Goal: Check status: Check status

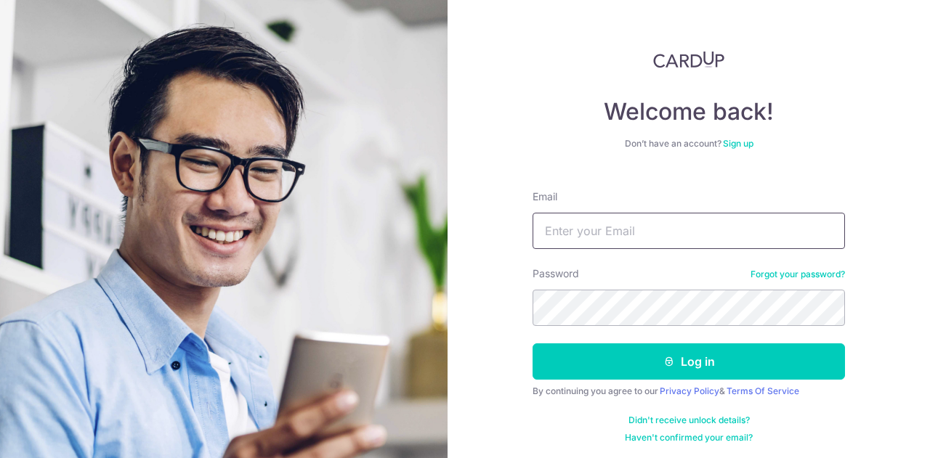
click at [649, 226] on input "Email" at bounding box center [688, 231] width 312 height 36
type input "[PERSON_NAME][EMAIL_ADDRESS][DOMAIN_NAME]"
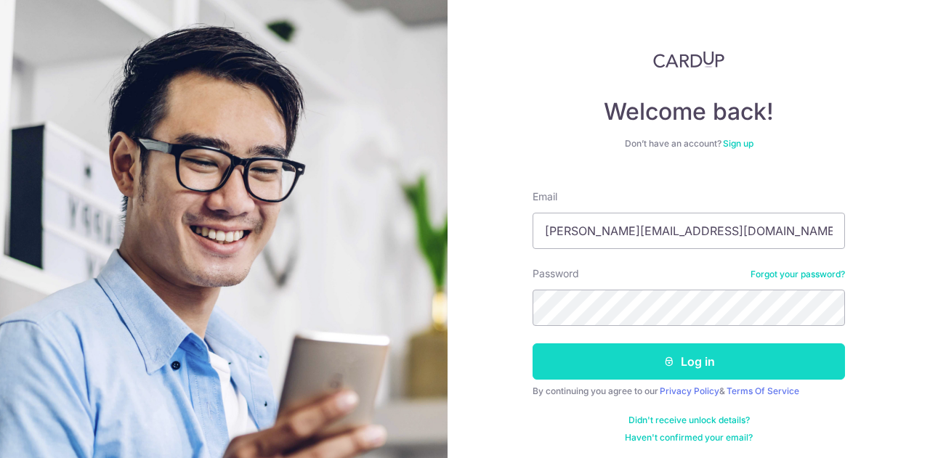
click at [648, 373] on button "Log in" at bounding box center [688, 362] width 312 height 36
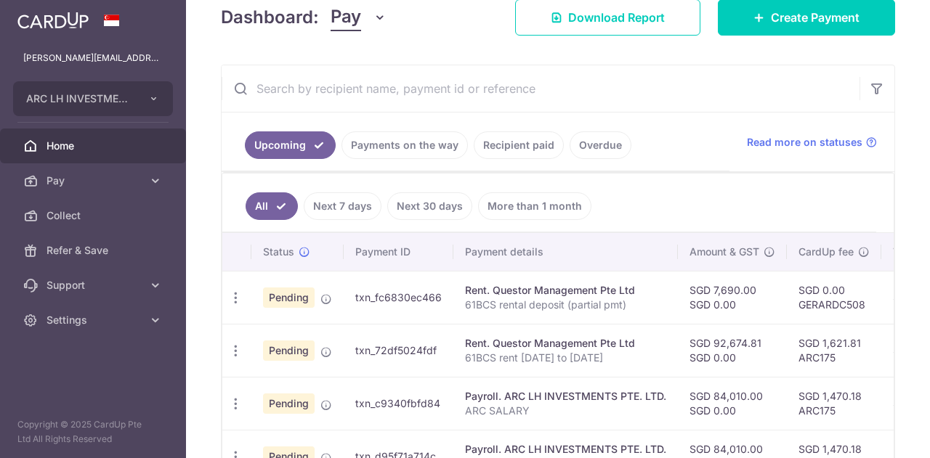
scroll to position [218, 0]
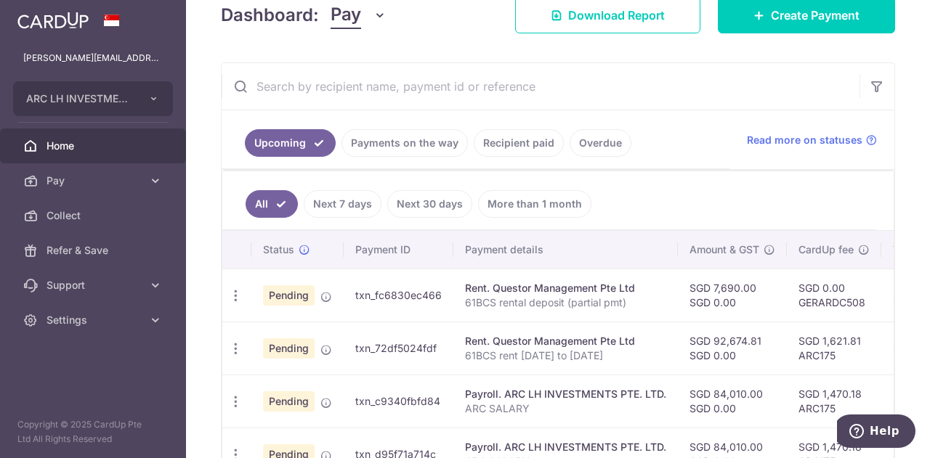
drag, startPoint x: 820, startPoint y: 336, endPoint x: 862, endPoint y: 336, distance: 41.4
click at [862, 336] on td "SGD 1,621.81 ARC175" at bounding box center [834, 348] width 94 height 53
copy td "1,621.81"
drag, startPoint x: 710, startPoint y: 283, endPoint x: 753, endPoint y: 285, distance: 42.2
click at [753, 285] on td "SGD 7,690.00 SGD 0.00" at bounding box center [732, 295] width 109 height 53
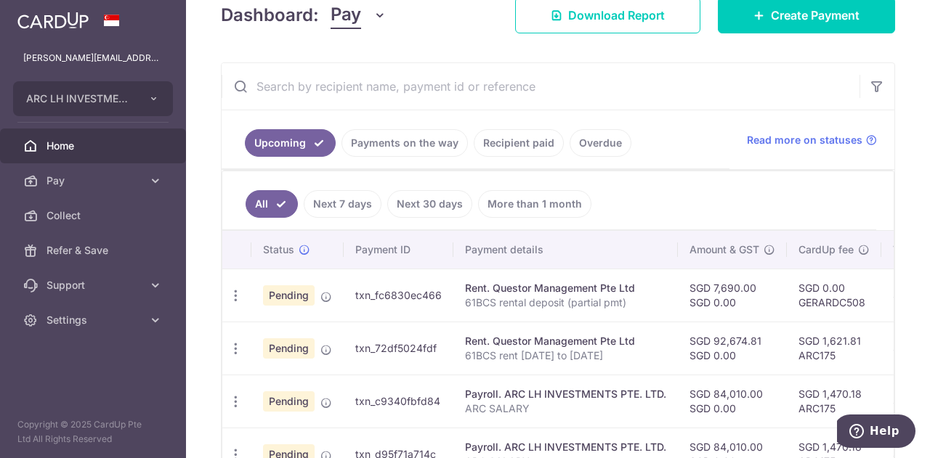
copy td "7,690.00"
drag, startPoint x: 820, startPoint y: 336, endPoint x: 860, endPoint y: 336, distance: 40.0
click at [860, 336] on td "SGD 1,621.81 ARC175" at bounding box center [834, 348] width 94 height 53
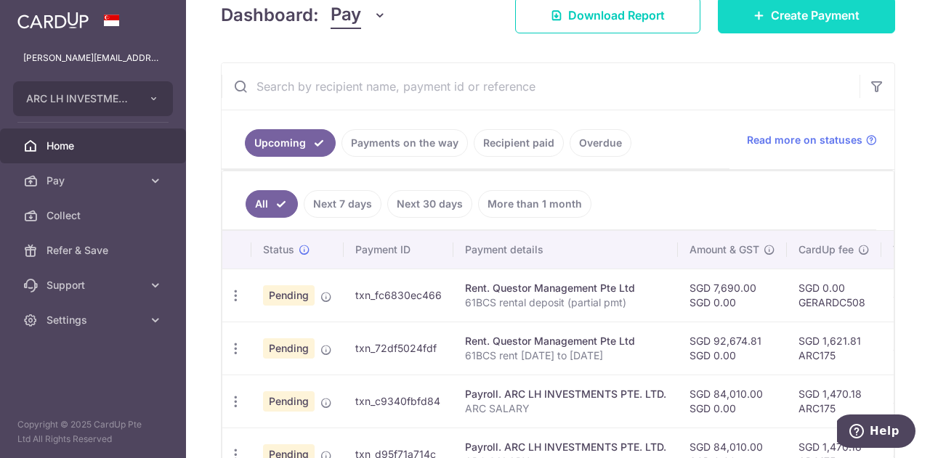
copy td "1,621.81"
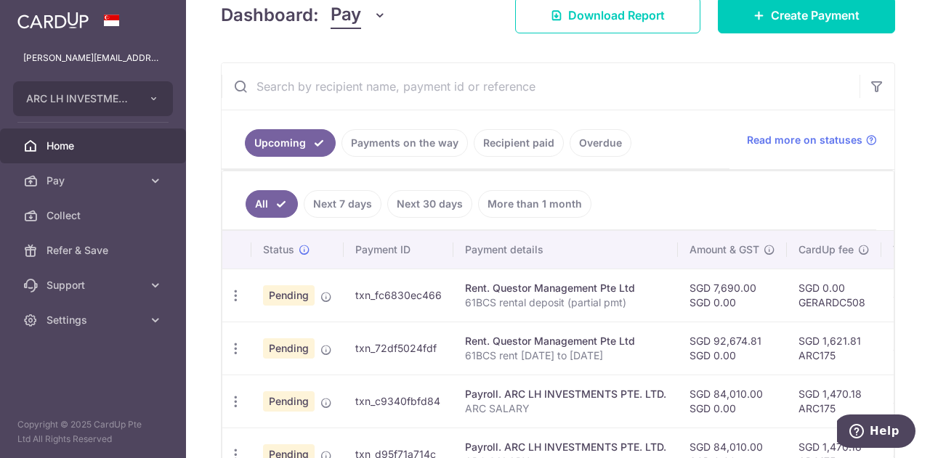
click at [414, 143] on link "Payments on the way" at bounding box center [404, 143] width 126 height 28
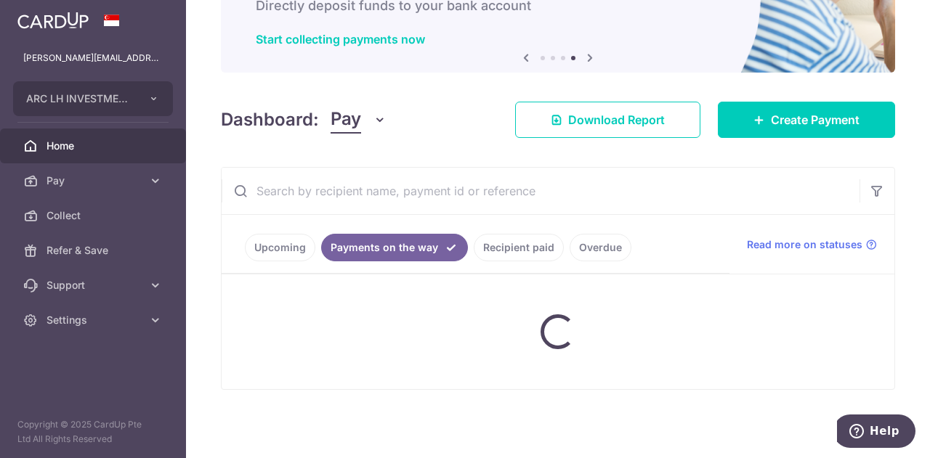
scroll to position [193, 0]
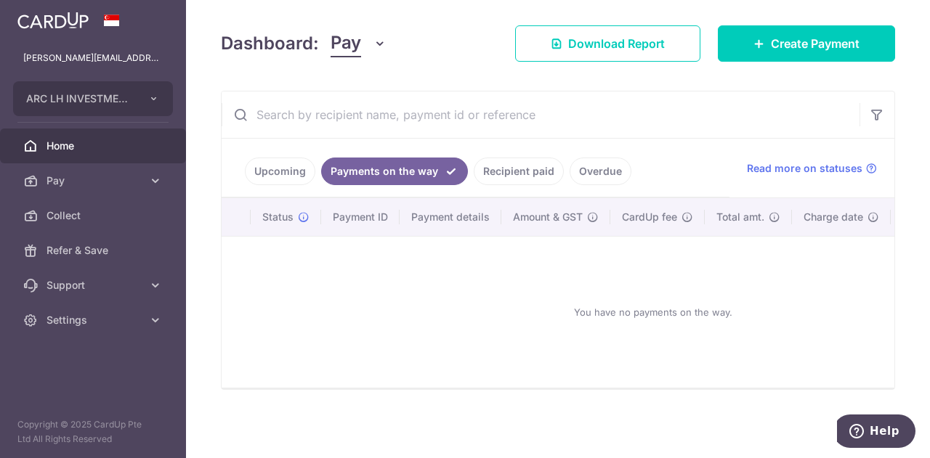
click at [262, 163] on link "Upcoming" at bounding box center [280, 172] width 70 height 28
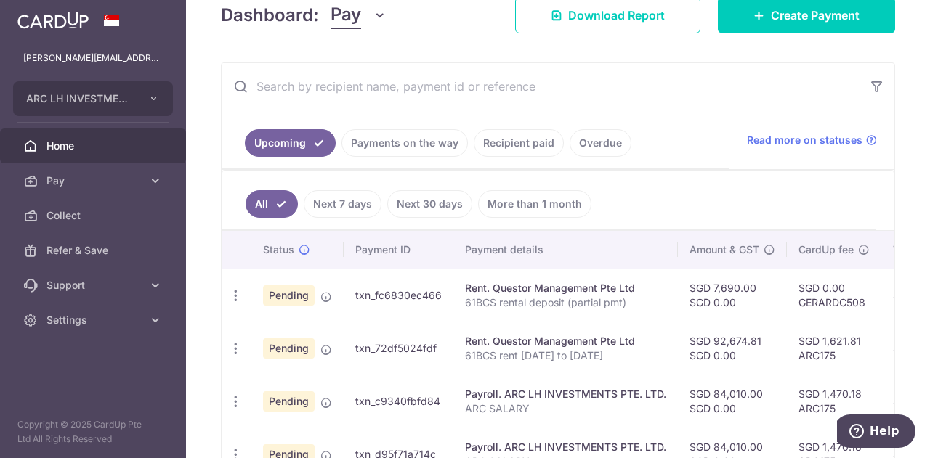
scroll to position [291, 0]
